Goal: Task Accomplishment & Management: Complete application form

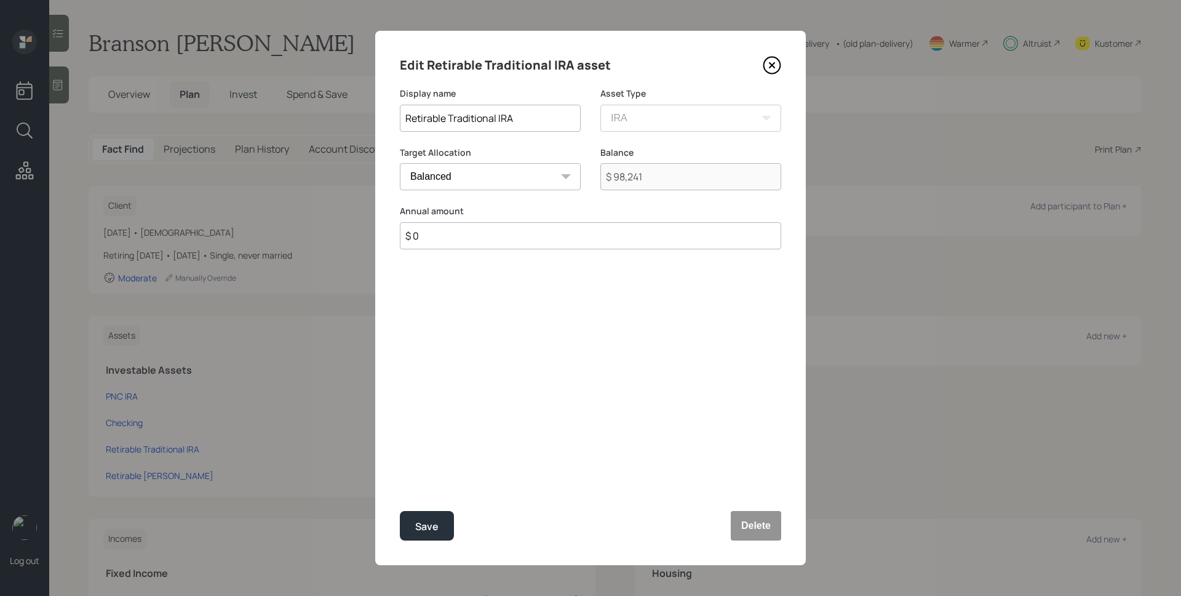
select select "ira"
select select "balanced"
click at [479, 241] on input "$ 0" at bounding box center [590, 235] width 381 height 27
type input "$"
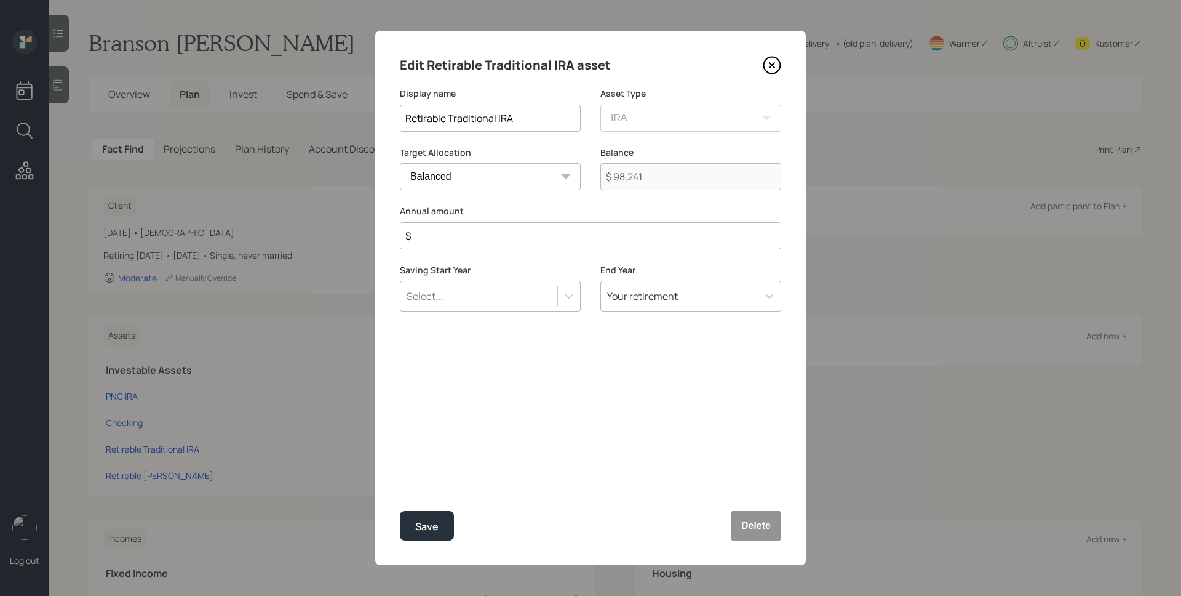
click at [772, 65] on icon at bounding box center [772, 65] width 5 height 5
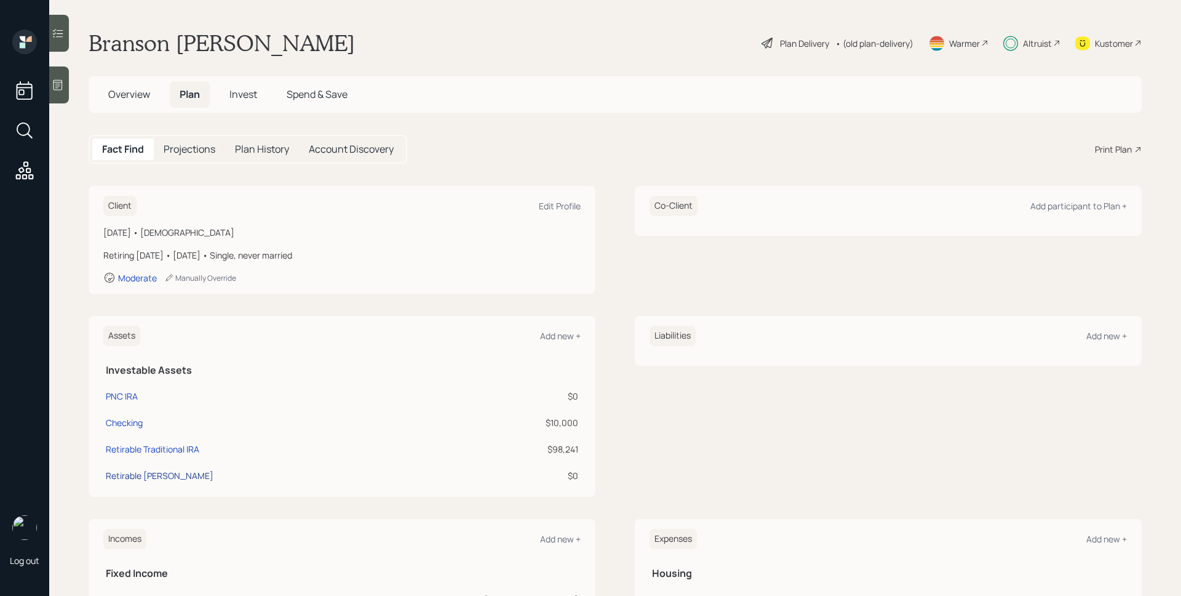
click at [153, 476] on div "Retirable [PERSON_NAME]" at bounding box center [160, 475] width 108 height 13
select select "roth_ira"
select select "balanced"
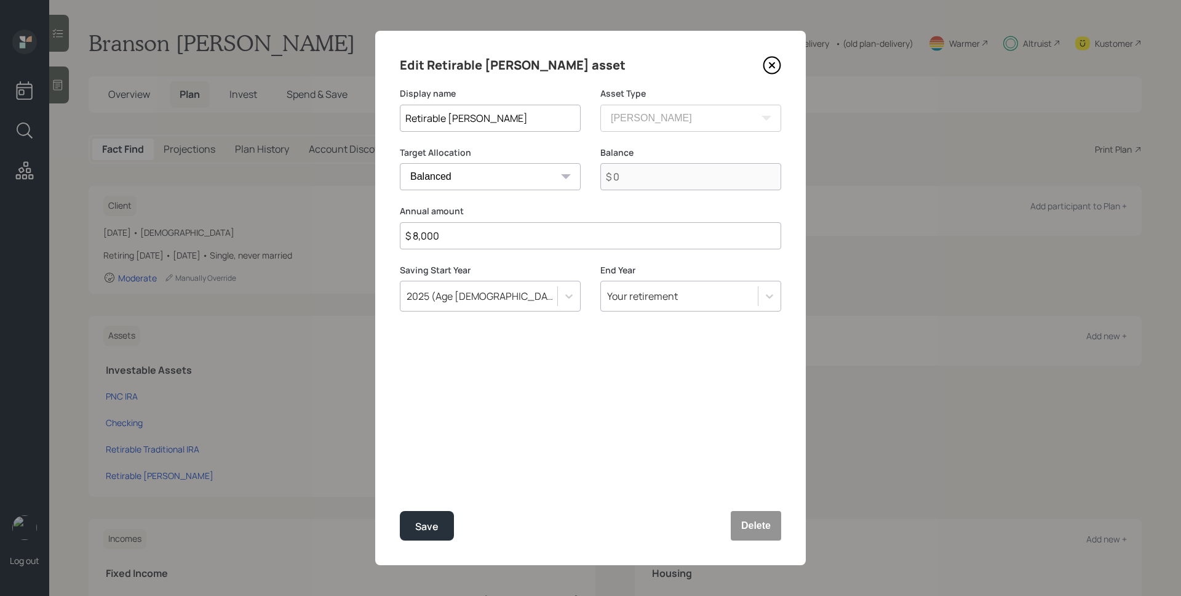
click at [773, 58] on icon at bounding box center [772, 65] width 18 height 18
